Goal: Navigation & Orientation: Understand site structure

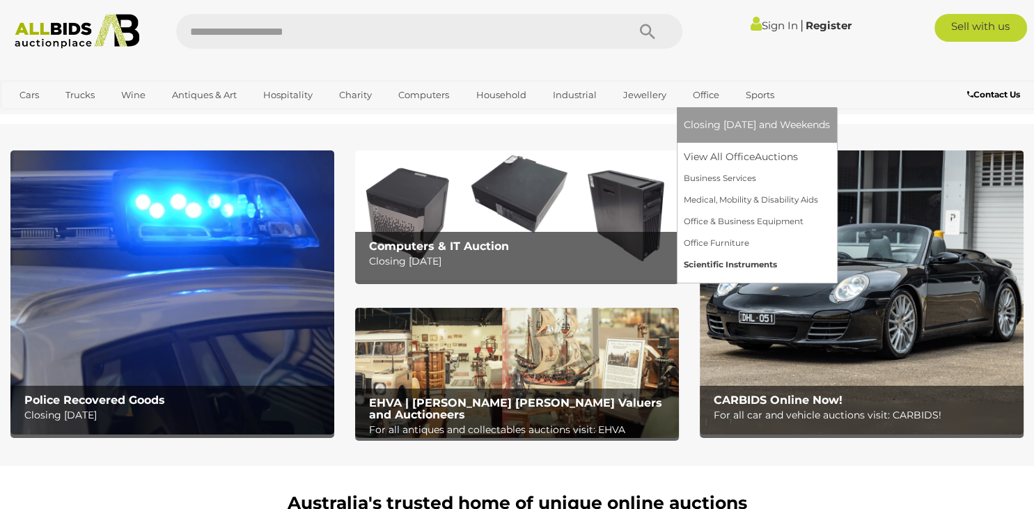
click at [702, 260] on link "Scientific Instruments" at bounding box center [757, 265] width 146 height 22
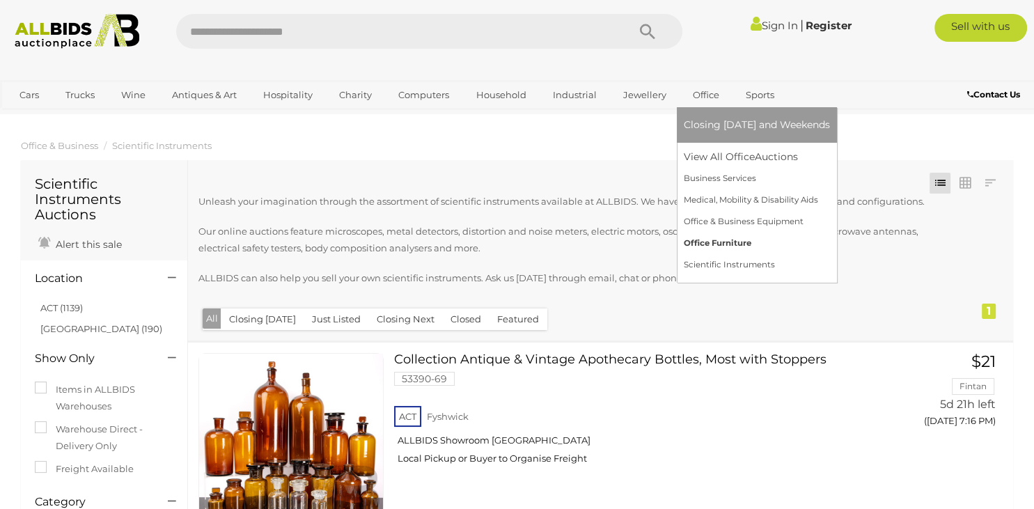
click at [707, 247] on link "Office Furniture" at bounding box center [757, 244] width 146 height 22
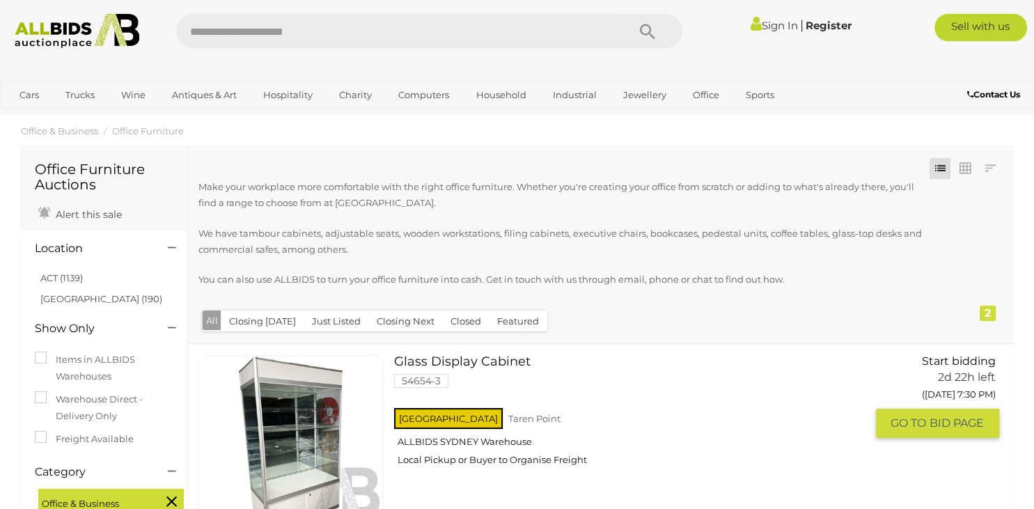
scroll to position [7, 0]
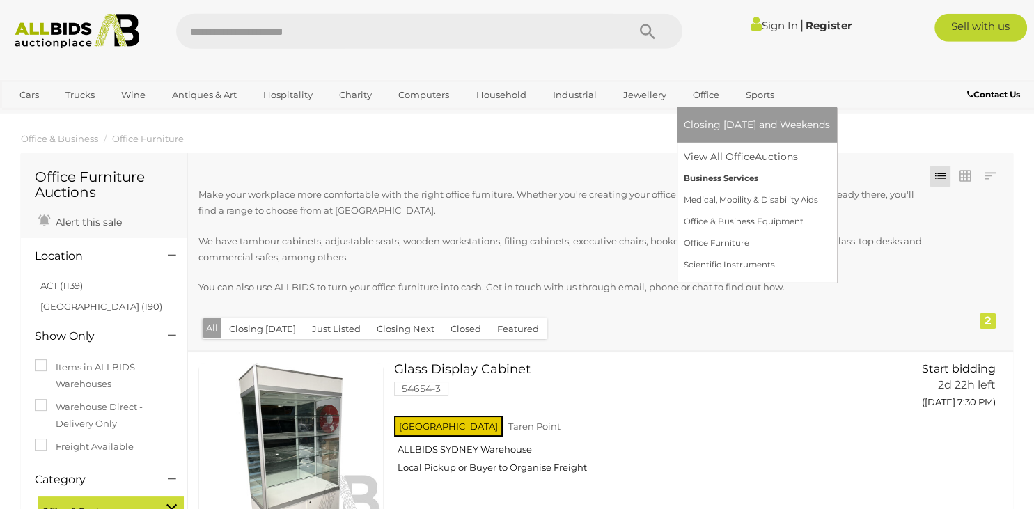
click at [703, 185] on link "Business Services" at bounding box center [757, 179] width 146 height 22
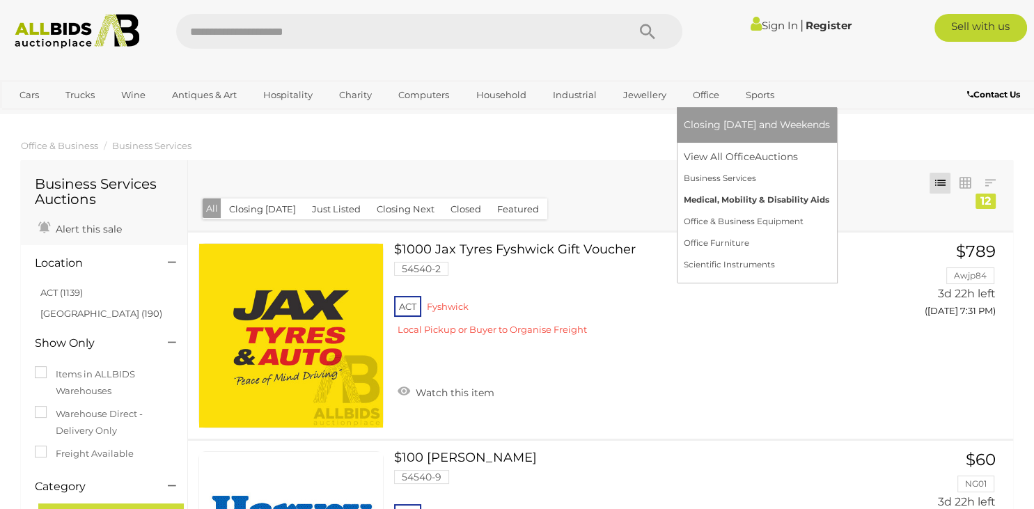
click at [730, 204] on link "Medical, Mobility & Disability Aids" at bounding box center [757, 200] width 146 height 22
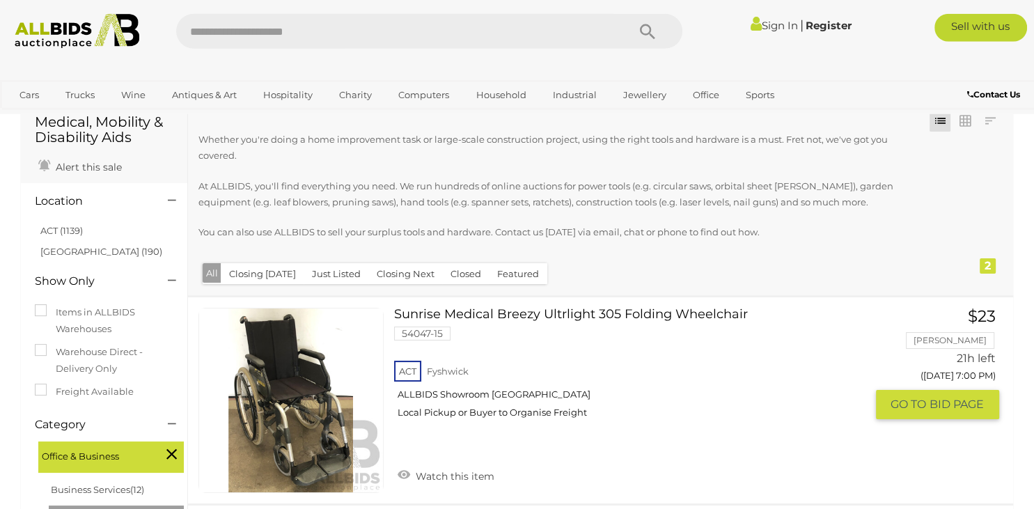
scroll to position [68, 0]
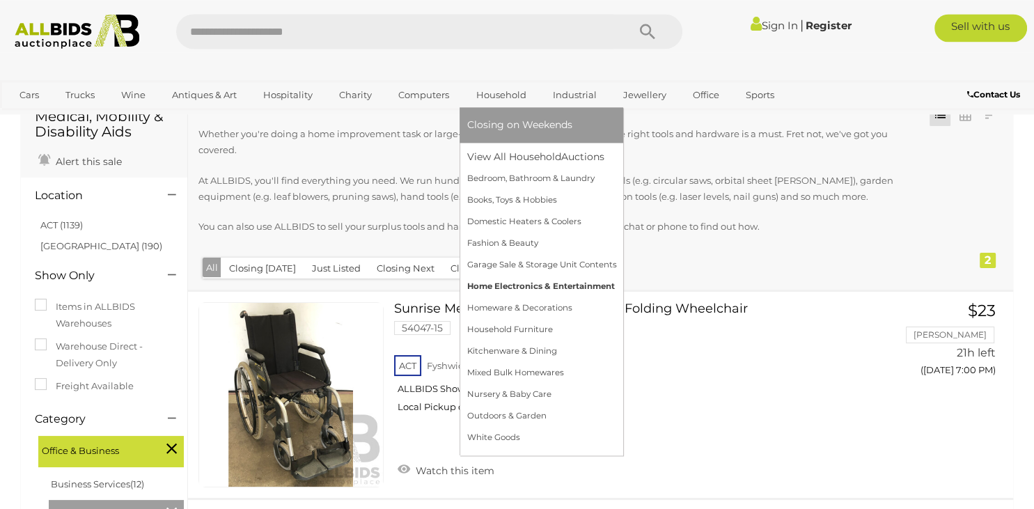
click at [528, 289] on link "Home Electronics & Entertainment" at bounding box center [541, 287] width 150 height 22
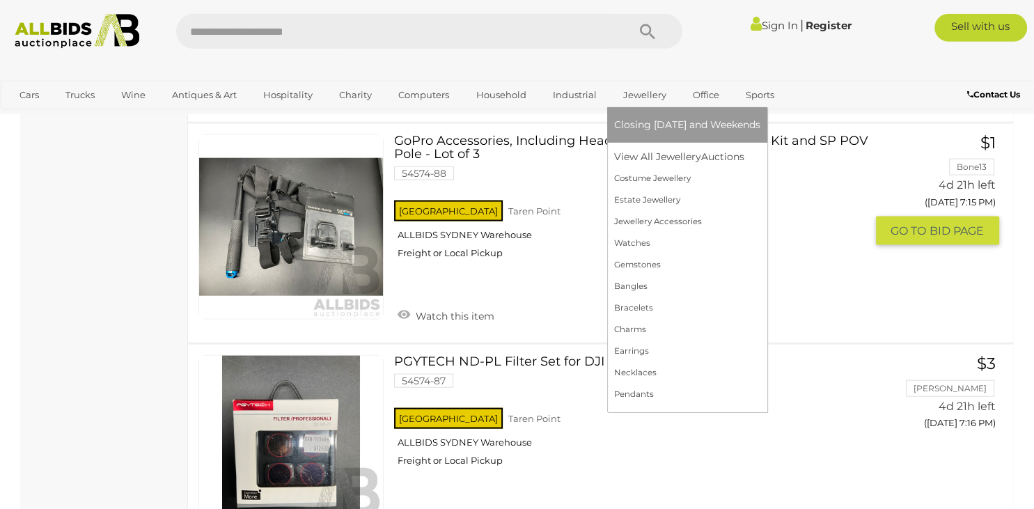
scroll to position [2904, 0]
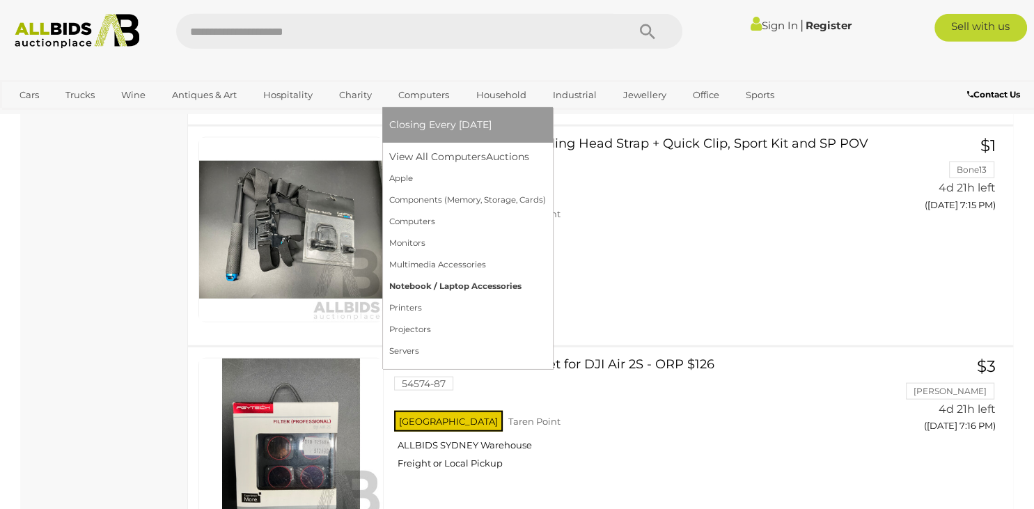
click at [414, 292] on link "Notebook / Laptop Accessories" at bounding box center [467, 287] width 157 height 22
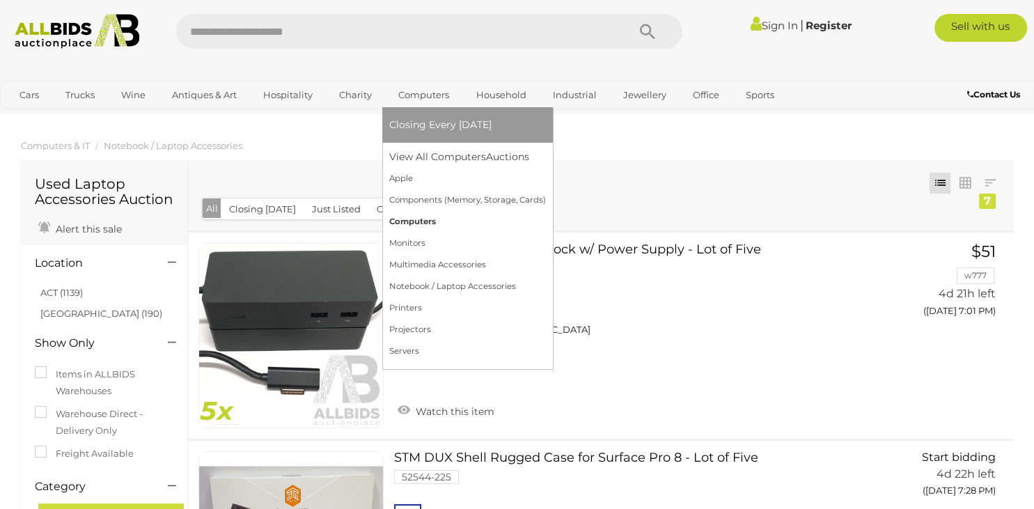
click at [407, 223] on link "Computers" at bounding box center [467, 222] width 157 height 22
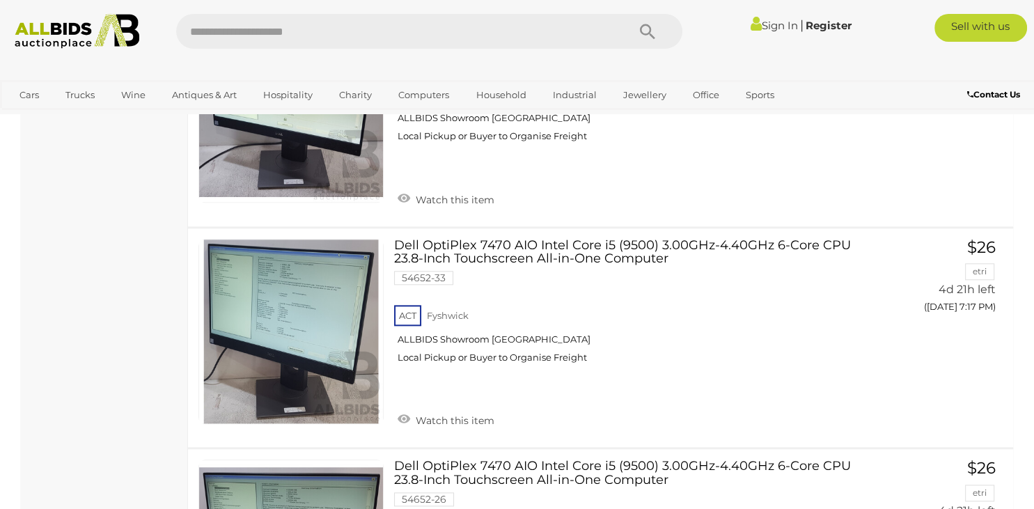
scroll to position [1257, 0]
